Goal: Task Accomplishment & Management: Complete application form

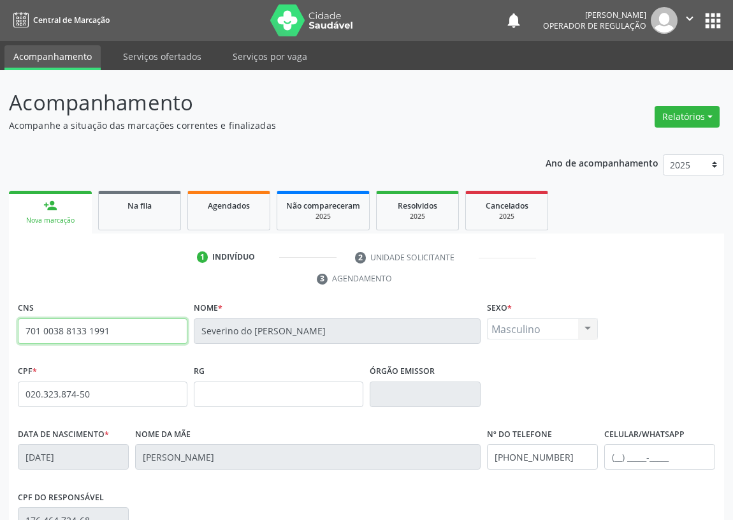
drag, startPoint x: 117, startPoint y: 326, endPoint x: 0, endPoint y: 363, distance: 122.4
click at [0, 363] on div "Acompanhamento Acompanhe a situação das marcações correntes e finalizadas Relat…" at bounding box center [366, 391] width 733 height 643
type input "701 2050 5272 3211"
click at [53, 209] on div "person_add" at bounding box center [50, 205] width 14 height 14
click at [52, 218] on div "Nova marcação" at bounding box center [50, 220] width 65 height 10
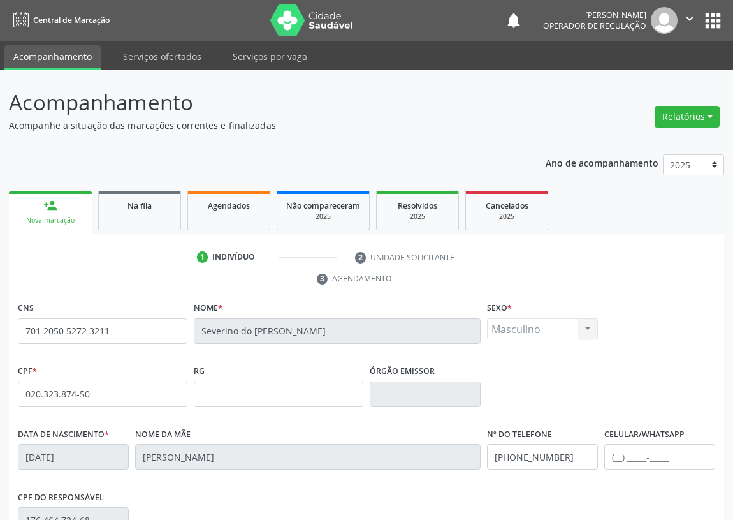
click at [41, 210] on link "person_add Nova marcação" at bounding box center [50, 212] width 83 height 43
click at [663, 31] on img at bounding box center [664, 20] width 27 height 27
click at [714, 18] on button "apps" at bounding box center [713, 21] width 22 height 22
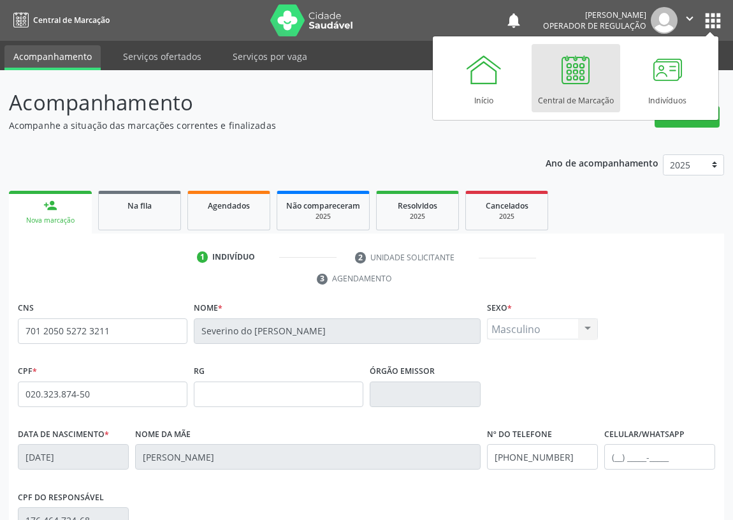
click at [583, 69] on div at bounding box center [576, 69] width 38 height 38
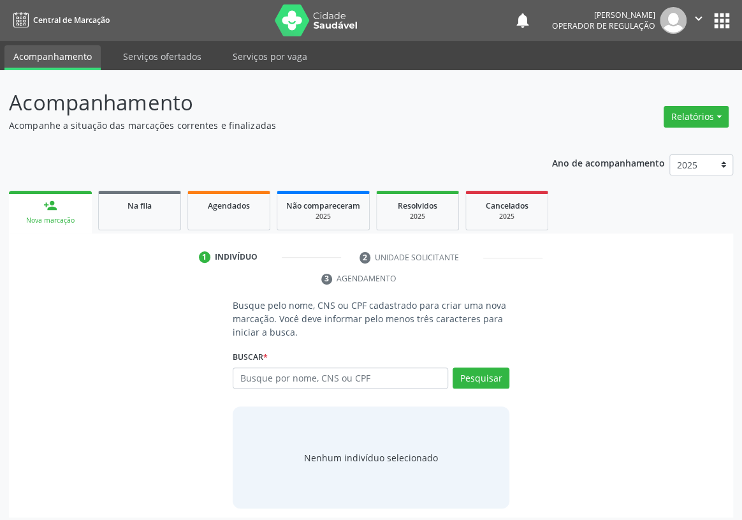
drag, startPoint x: 249, startPoint y: 360, endPoint x: 258, endPoint y: 314, distance: 47.3
click at [249, 367] on input "text" at bounding box center [340, 378] width 215 height 22
click at [478, 367] on button "Pesquisar" at bounding box center [481, 378] width 57 height 22
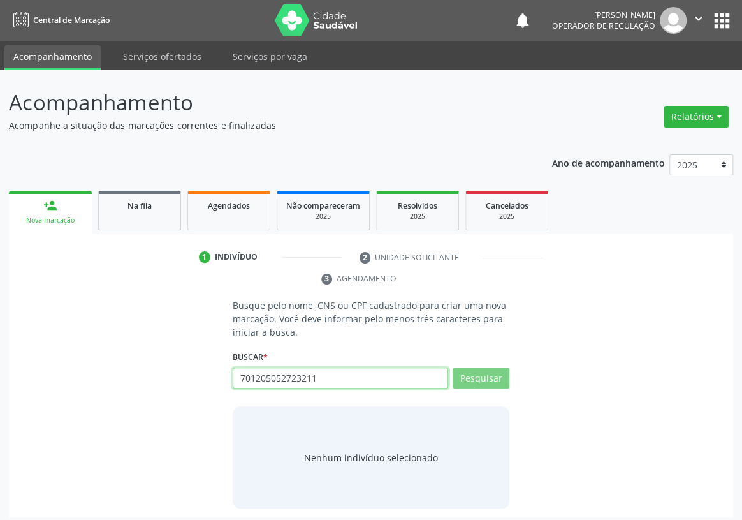
drag, startPoint x: 330, startPoint y: 357, endPoint x: 383, endPoint y: 360, distance: 53.6
click at [159, 360] on div "Busque pelo nome, CNS ou CPF cadastrado para criar uma nova marcação. Você deve…" at bounding box center [371, 403] width 706 height 210
type input "701205052723211"
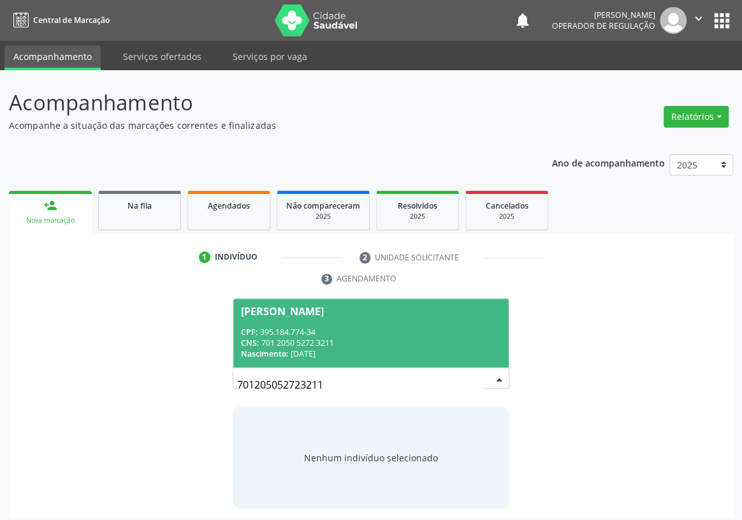
click at [286, 326] on div "CPF: 395.184.774-34" at bounding box center [371, 331] width 260 height 11
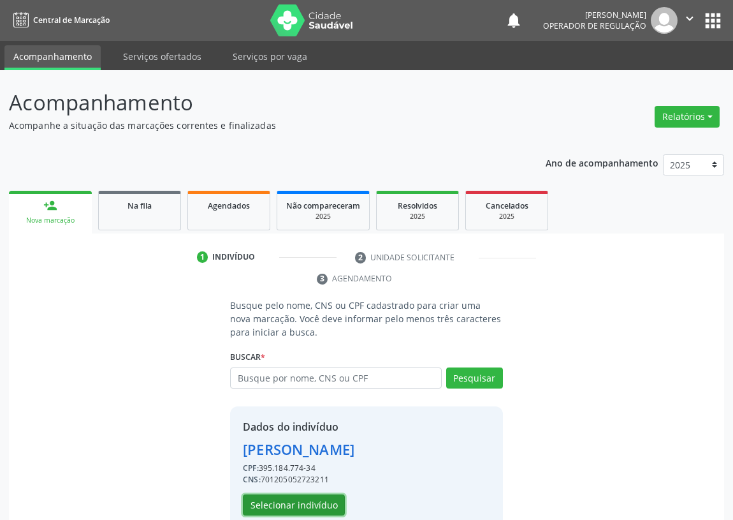
click at [270, 504] on button "Selecionar indivíduo" at bounding box center [294, 505] width 102 height 22
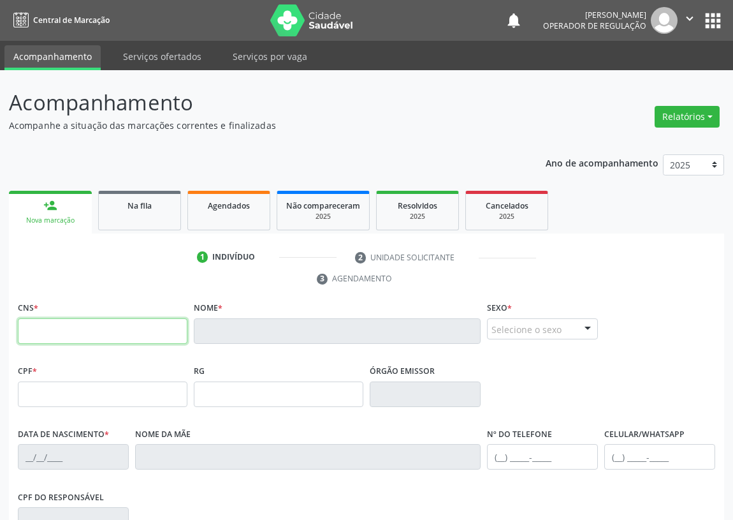
click at [36, 330] on input "text" at bounding box center [103, 330] width 170 height 25
type input "700 3039 6838 5138"
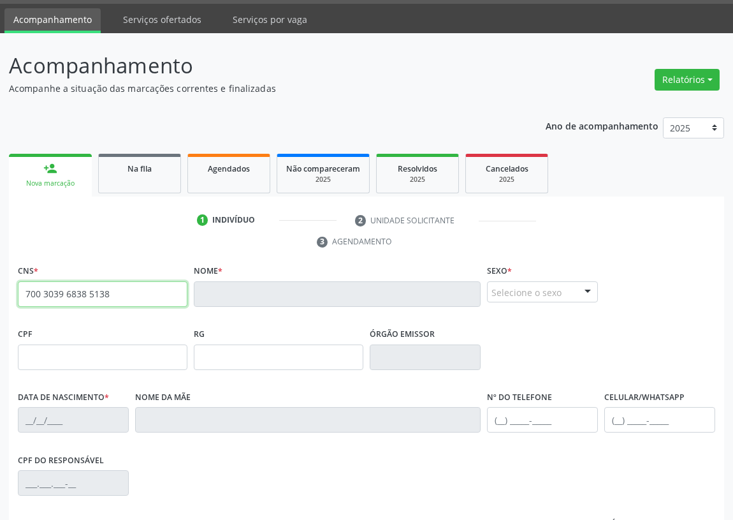
scroll to position [57, 0]
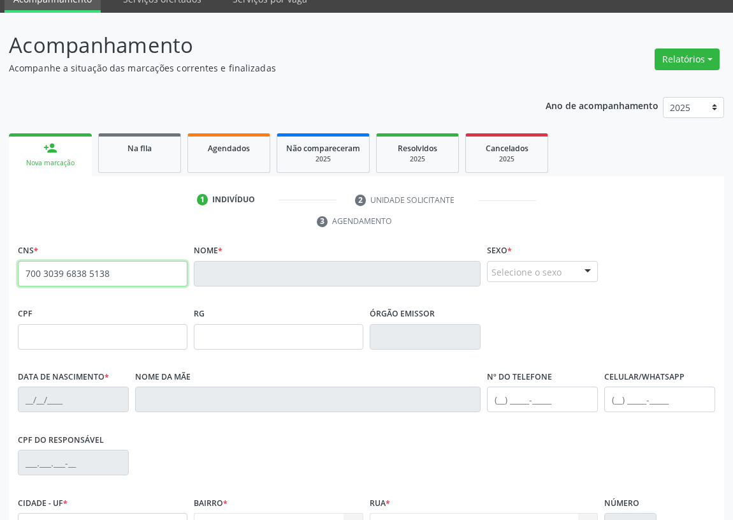
drag, startPoint x: 140, startPoint y: 268, endPoint x: 0, endPoint y: 277, distance: 139.9
click at [3, 286] on div "Acompanhamento Acompanhe a situação das marcações correntes e finalizadas Relat…" at bounding box center [366, 334] width 733 height 643
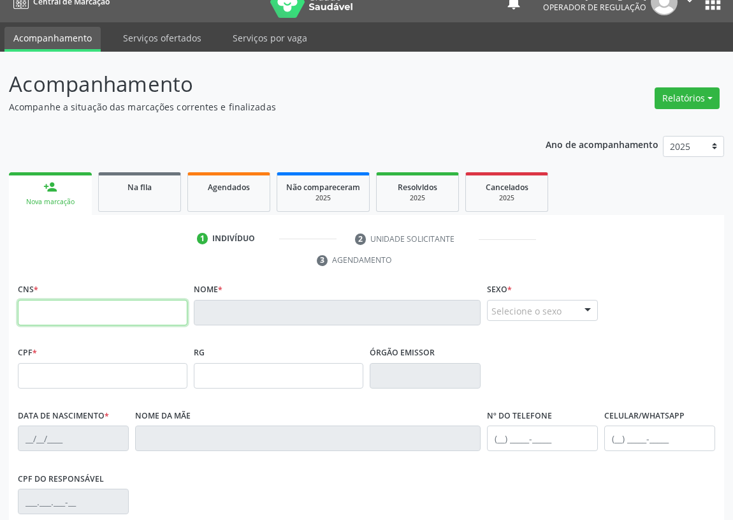
scroll to position [0, 0]
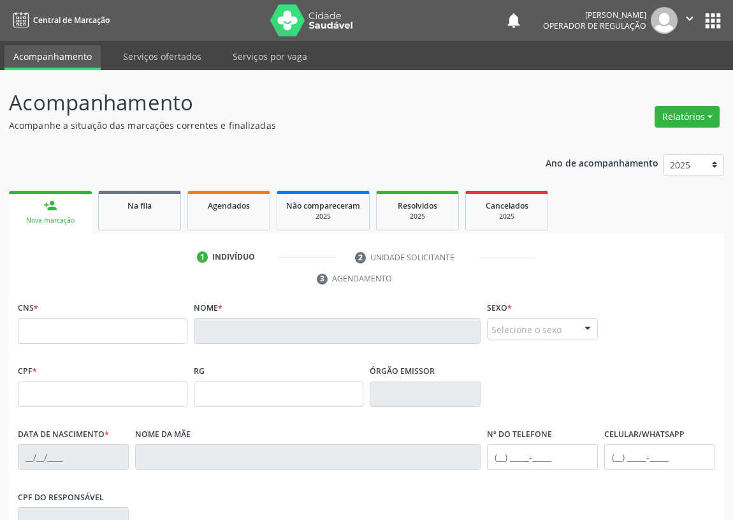
click at [713, 19] on button "apps" at bounding box center [713, 21] width 22 height 22
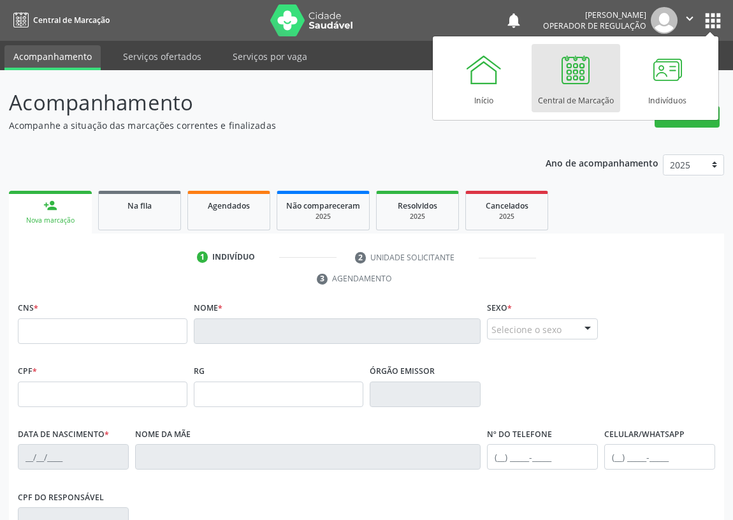
click at [572, 73] on div at bounding box center [576, 69] width 38 height 38
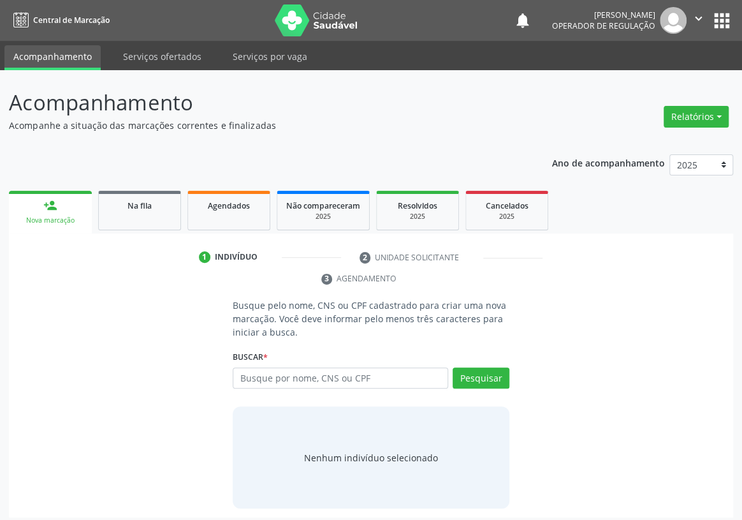
drag, startPoint x: 273, startPoint y: 356, endPoint x: 255, endPoint y: 331, distance: 30.5
click at [273, 367] on input "text" at bounding box center [340, 378] width 215 height 22
type input "700303968385138"
drag, startPoint x: 467, startPoint y: 352, endPoint x: 212, endPoint y: 432, distance: 266.7
click at [465, 367] on button "Pesquisar" at bounding box center [481, 378] width 57 height 22
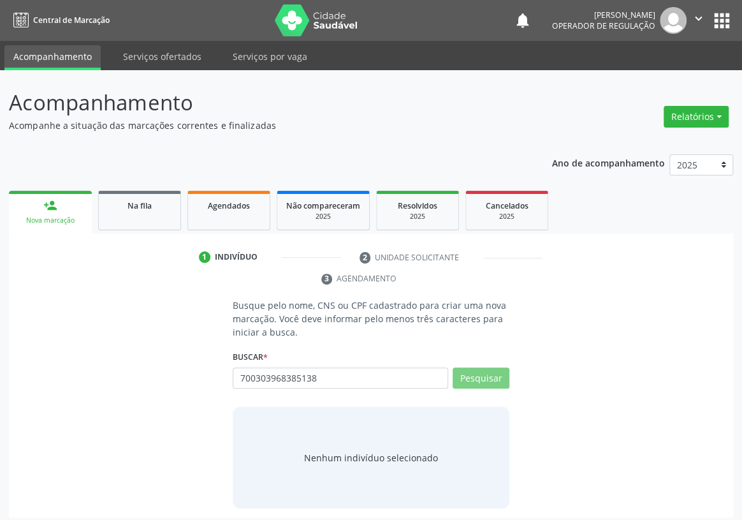
click at [318, 451] on div "Nenhum indivíduo selecionado" at bounding box center [371, 457] width 134 height 13
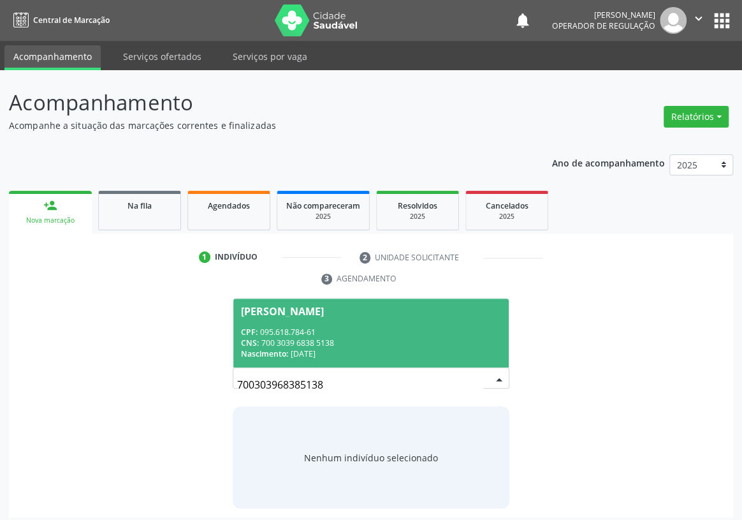
click at [318, 348] on div "Nascimento: 01/10/1990" at bounding box center [371, 353] width 260 height 11
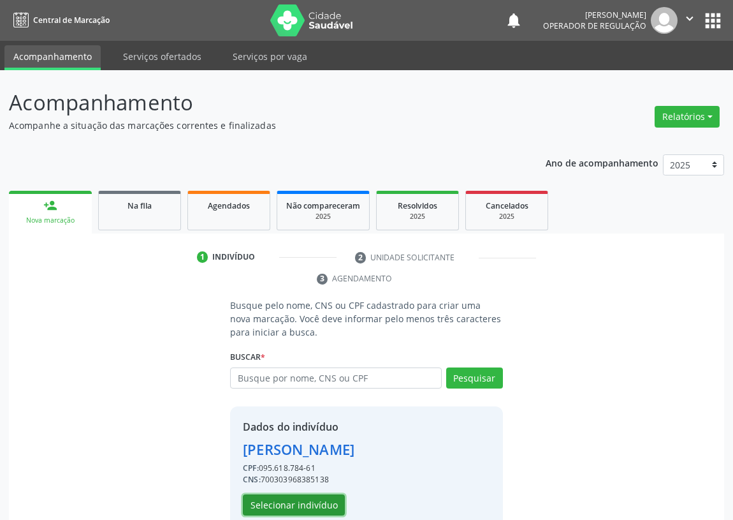
click at [279, 504] on button "Selecionar indivíduo" at bounding box center [294, 505] width 102 height 22
